Goal: Check status: Check status

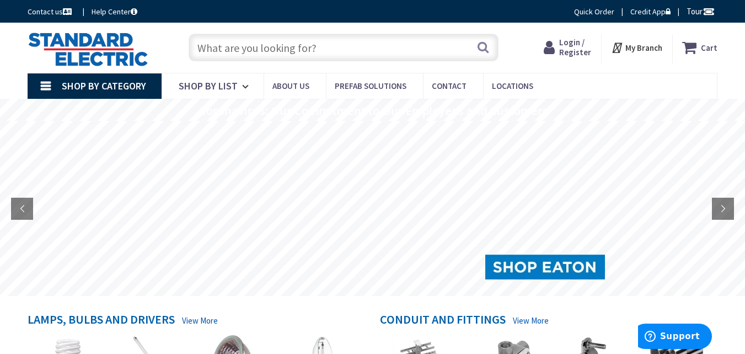
click at [582, 52] on span "Login / Register" at bounding box center [576, 47] width 32 height 20
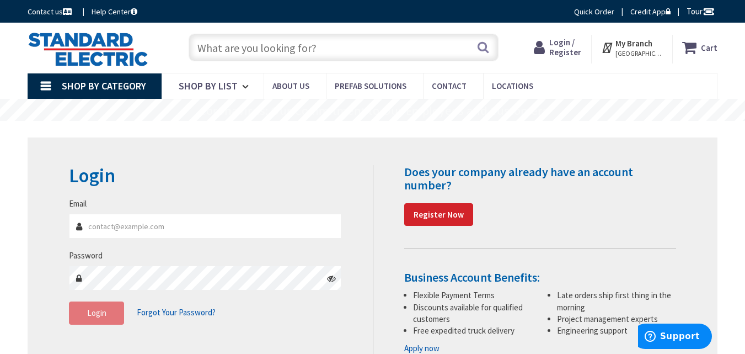
type input "[EMAIL_ADDRESS][DOMAIN_NAME]"
click at [95, 311] on span "Login" at bounding box center [96, 312] width 19 height 10
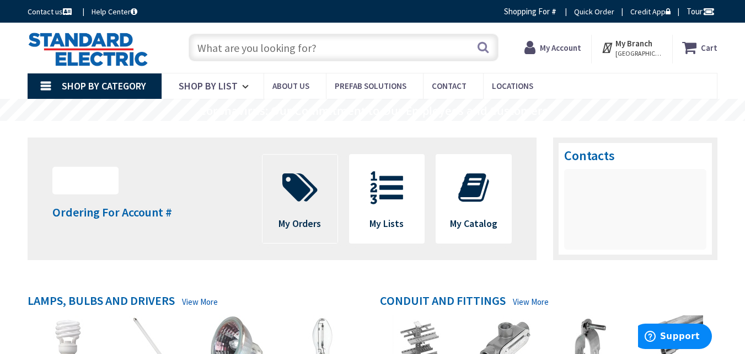
click at [294, 210] on span at bounding box center [300, 188] width 58 height 50
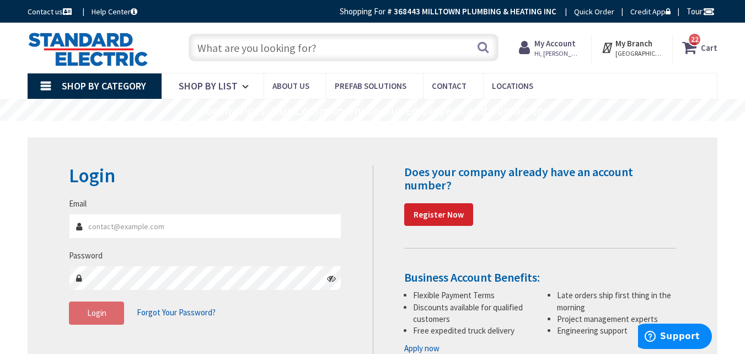
click at [572, 50] on span "Hi, [PERSON_NAME]" at bounding box center [558, 53] width 47 height 9
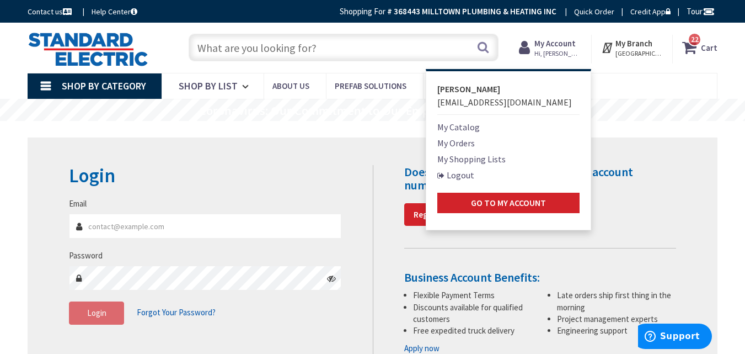
click at [470, 145] on link "My Orders" at bounding box center [457, 142] width 38 height 13
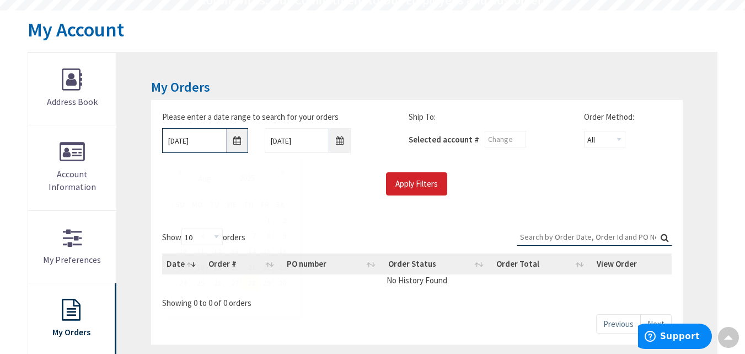
click at [236, 141] on input "[DATE]" at bounding box center [205, 140] width 86 height 25
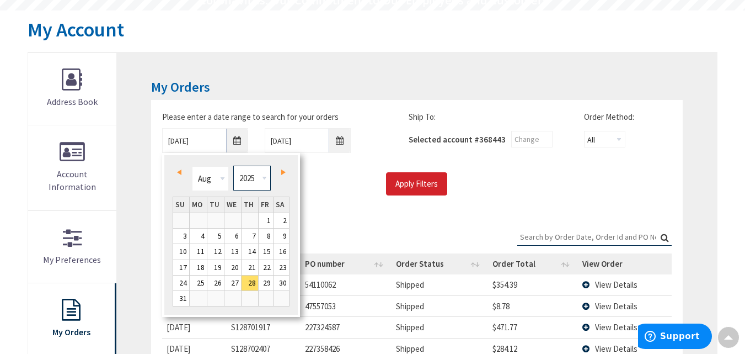
click at [262, 182] on select "1980 1981 1982 1983 1984 1985 1986 1987 1988 1989 1990 1991 1992 1993 1994 1995…" at bounding box center [251, 178] width 37 height 25
type input "[DATE]"
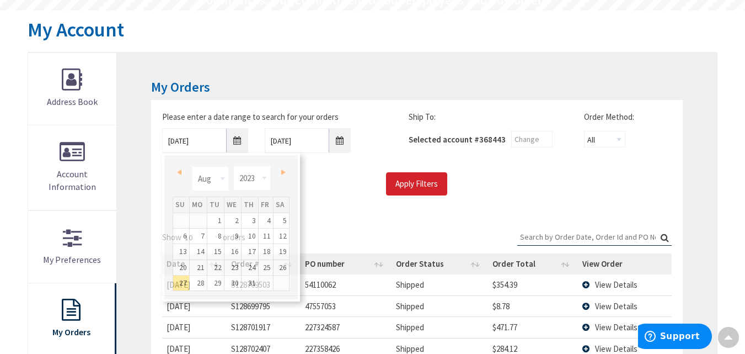
click at [323, 179] on div "Apply Filters" at bounding box center [417, 183] width 526 height 23
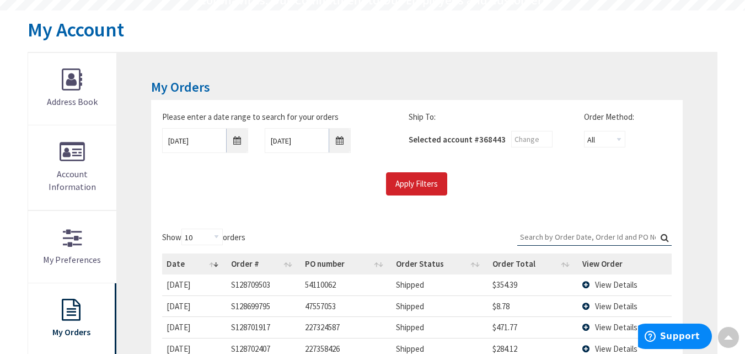
click at [605, 237] on input "Search:" at bounding box center [595, 236] width 155 height 17
paste input "98519633"
type input "98519633"
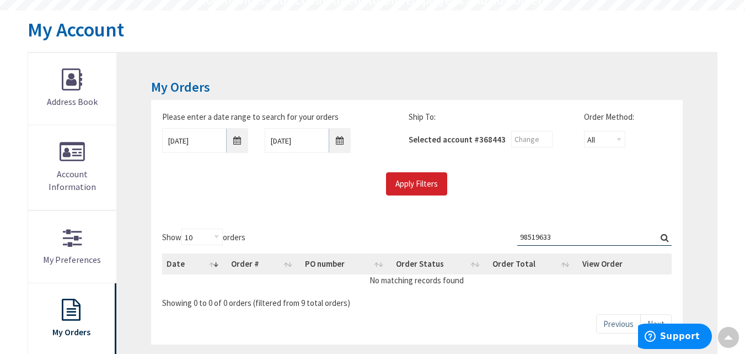
drag, startPoint x: 568, startPoint y: 233, endPoint x: 414, endPoint y: 233, distance: 153.9
click at [420, 233] on div "Show 10 25 50 100 orders Search: 98519633 Date Order # PO number Order Status O…" at bounding box center [416, 268] width 509 height 80
type input "t"
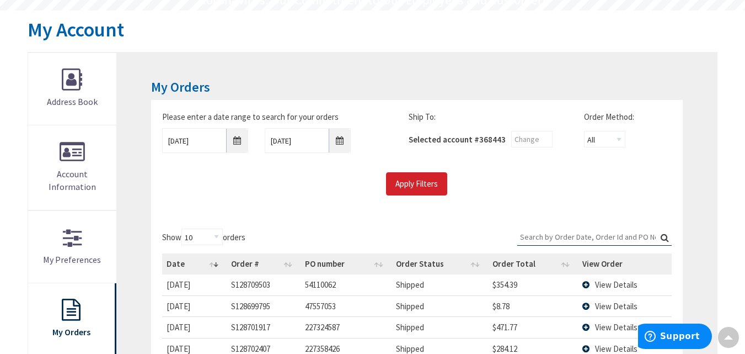
click at [411, 233] on div "Show 10 25 50 100 orders Search: Date Order # PO number Order Status Order Tota…" at bounding box center [416, 357] width 509 height 258
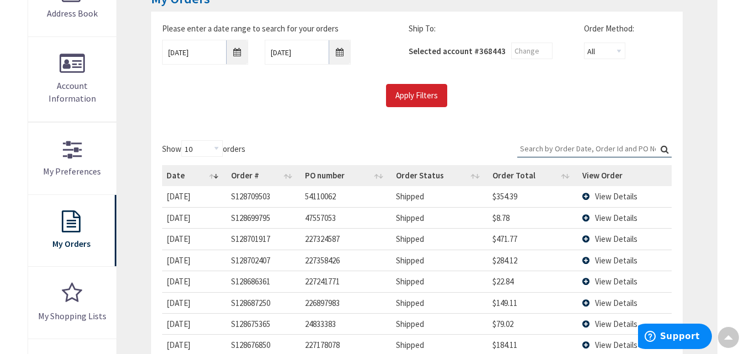
scroll to position [221, 0]
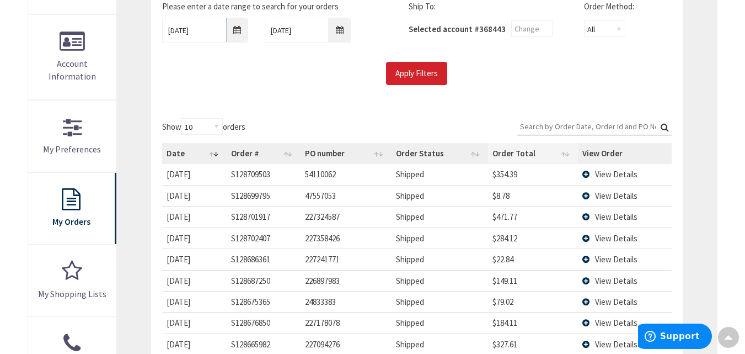
click at [574, 150] on th "Order Total" at bounding box center [533, 153] width 90 height 21
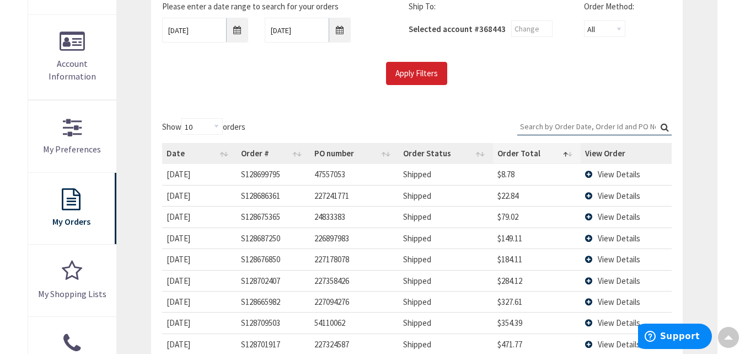
click at [574, 153] on th "Order Total" at bounding box center [537, 153] width 88 height 21
click at [417, 66] on input "Apply Filters" at bounding box center [416, 73] width 61 height 23
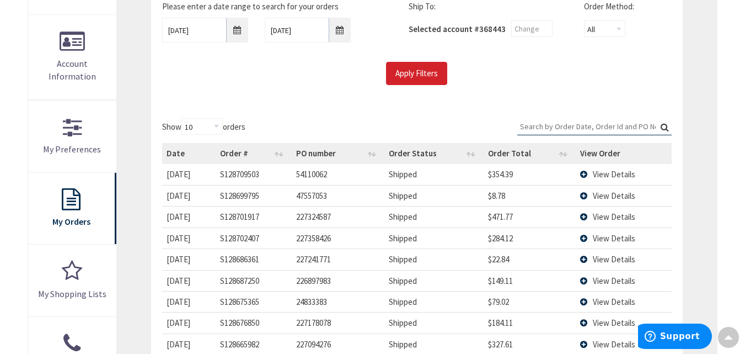
click at [568, 125] on input "Search:" at bounding box center [595, 126] width 155 height 17
paste input "98519633"
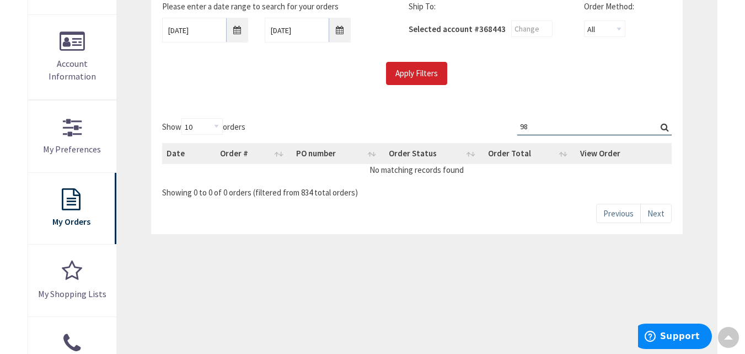
type input "9"
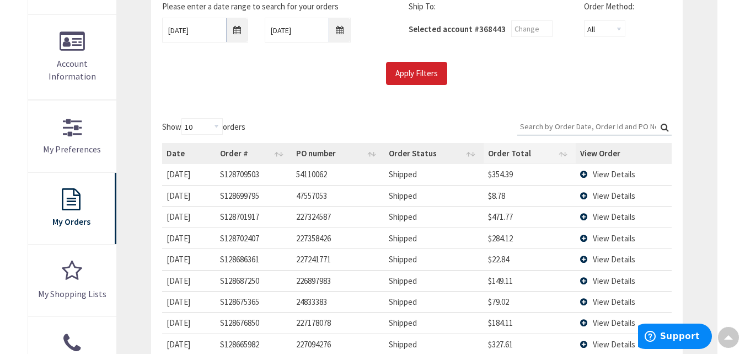
click at [507, 155] on th "Order Total" at bounding box center [530, 153] width 92 height 21
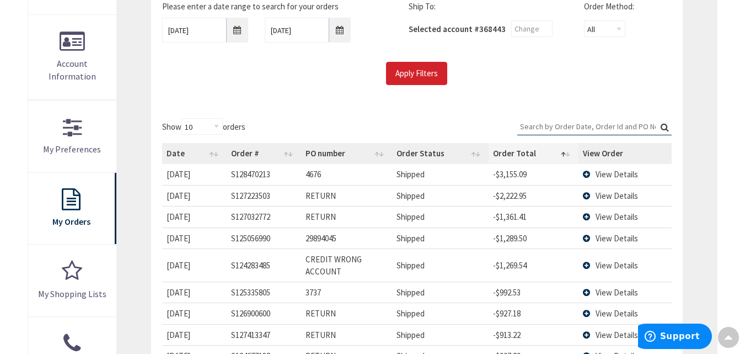
click at [567, 151] on th "Order Total" at bounding box center [534, 153] width 90 height 21
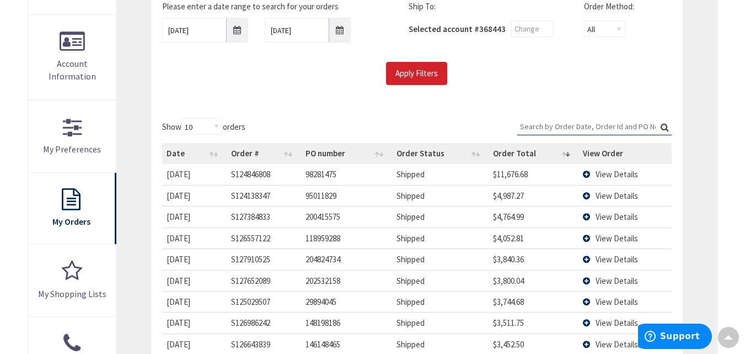
click at [607, 175] on span "View Details" at bounding box center [617, 174] width 42 height 10
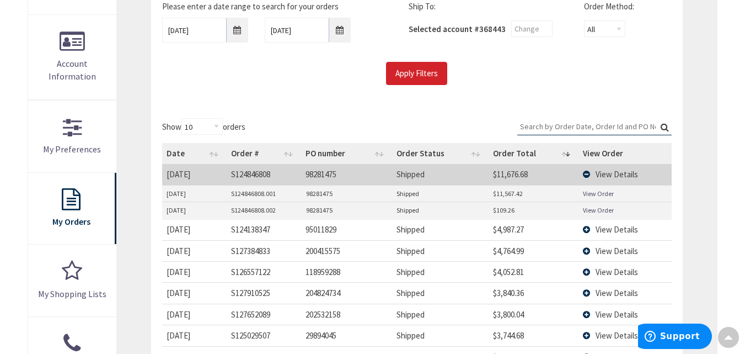
click at [614, 174] on span "View Details" at bounding box center [617, 174] width 42 height 10
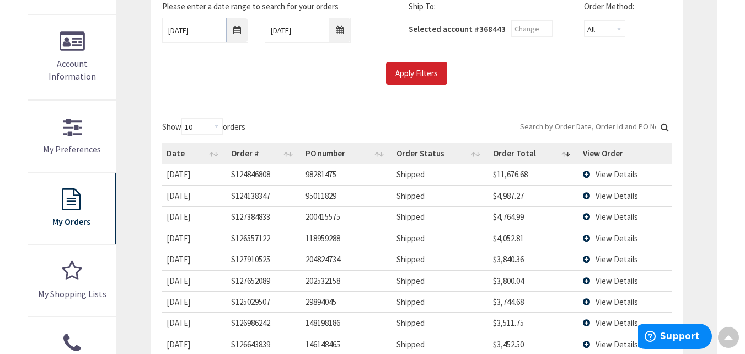
click at [616, 175] on span "View Details" at bounding box center [617, 174] width 42 height 10
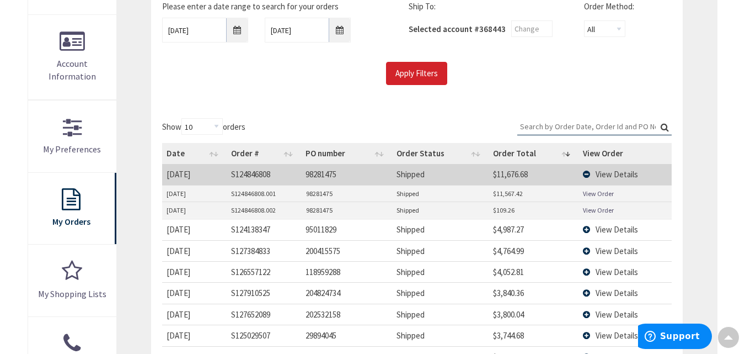
click at [601, 191] on link "View Order" at bounding box center [598, 193] width 31 height 9
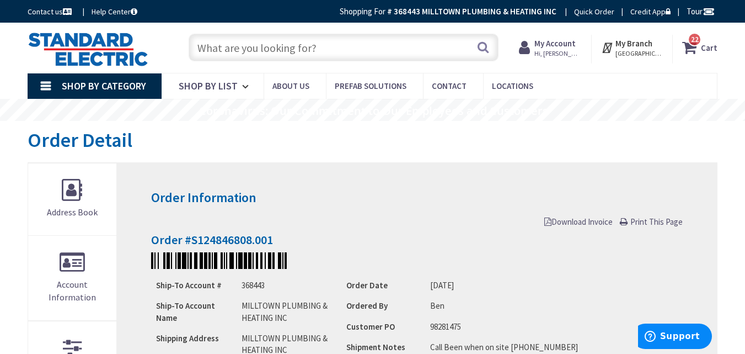
click at [236, 149] on div "Order Detail" at bounding box center [373, 141] width 690 height 41
